Goal: Find specific page/section: Find specific page/section

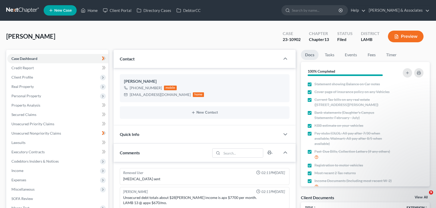
select select "0"
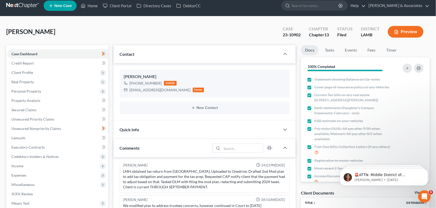
scroll to position [1241, 0]
click at [97, 7] on link "Home" at bounding box center [89, 5] width 22 height 9
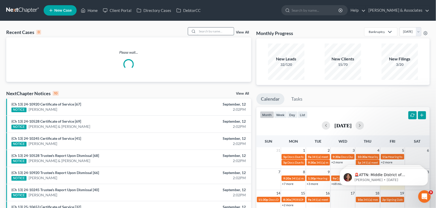
click at [204, 30] on input "search" at bounding box center [215, 32] width 36 height 8
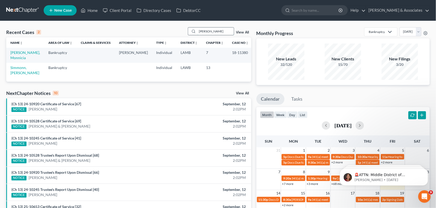
click at [214, 30] on input "[PERSON_NAME]" at bounding box center [215, 32] width 36 height 8
type input "m"
type input "[PERSON_NAME]"
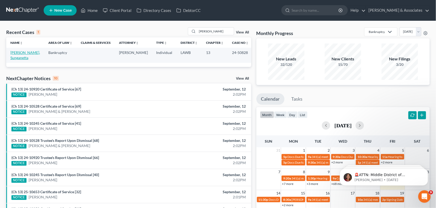
click at [22, 59] on link "[PERSON_NAME], Sunganetta" at bounding box center [25, 55] width 30 height 10
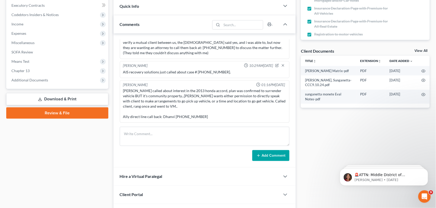
scroll to position [148, 0]
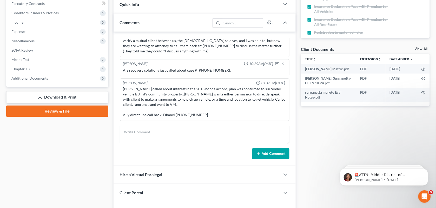
drag, startPoint x: 307, startPoint y: 144, endPoint x: 316, endPoint y: 208, distance: 65.0
click at [307, 144] on div "Docs Tasks Events Fees Timer 100% Completed Nothing here yet! Signed [MEDICAL_D…" at bounding box center [365, 128] width 134 height 454
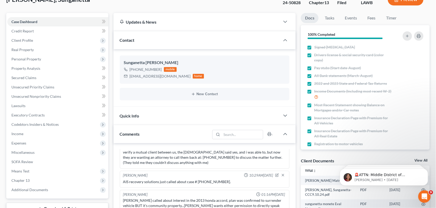
scroll to position [0, 0]
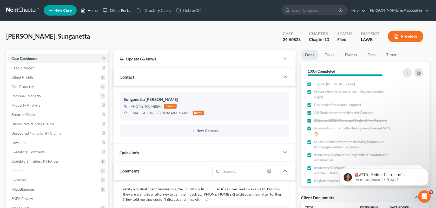
drag, startPoint x: 101, startPoint y: 10, endPoint x: 90, endPoint y: 11, distance: 11.5
click at [101, 10] on link "Client Portal" at bounding box center [117, 10] width 34 height 9
click at [90, 11] on link "Home" at bounding box center [89, 10] width 22 height 9
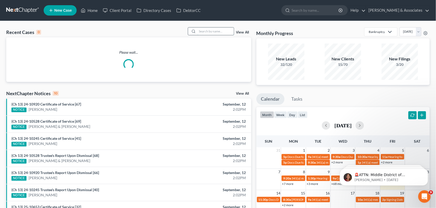
click at [208, 32] on input "search" at bounding box center [215, 32] width 36 height 8
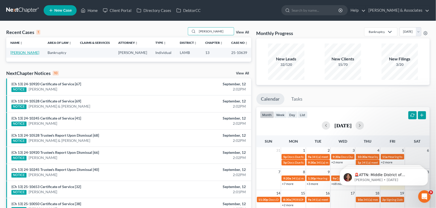
type input "[PERSON_NAME]"
click at [21, 52] on link "[PERSON_NAME]" at bounding box center [24, 52] width 29 height 4
